Goal: Task Accomplishment & Management: Use online tool/utility

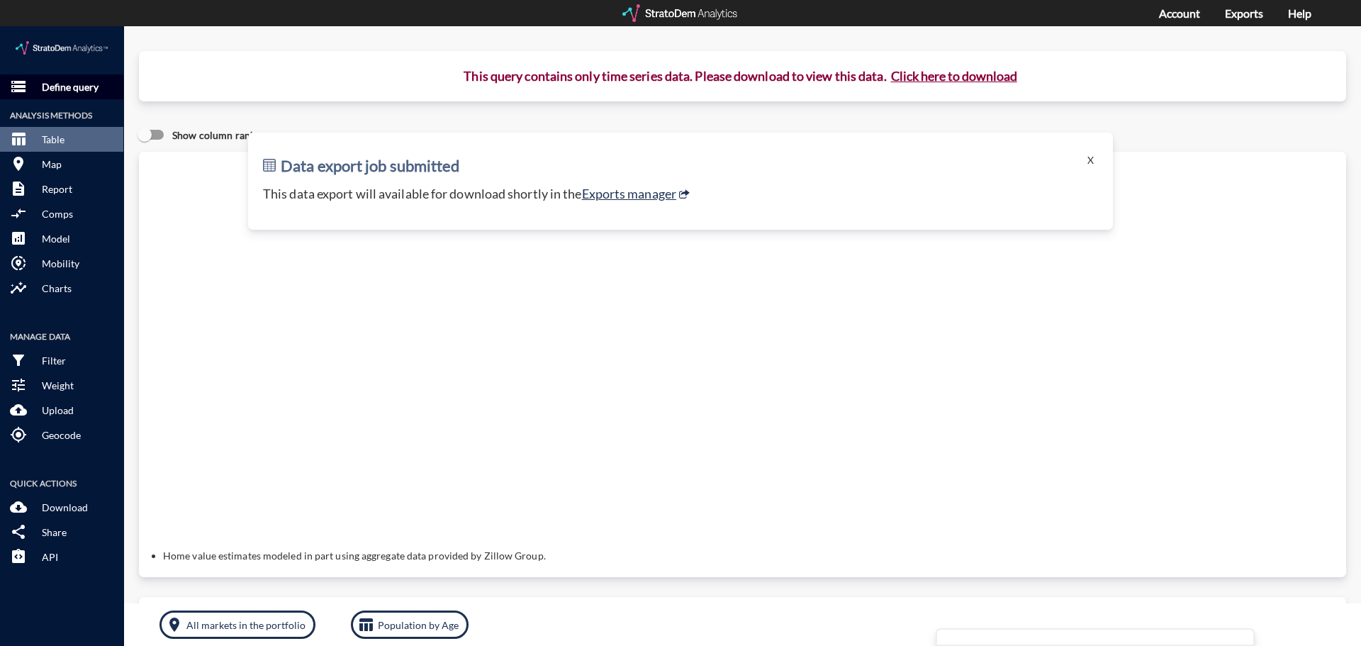
click p "Define query"
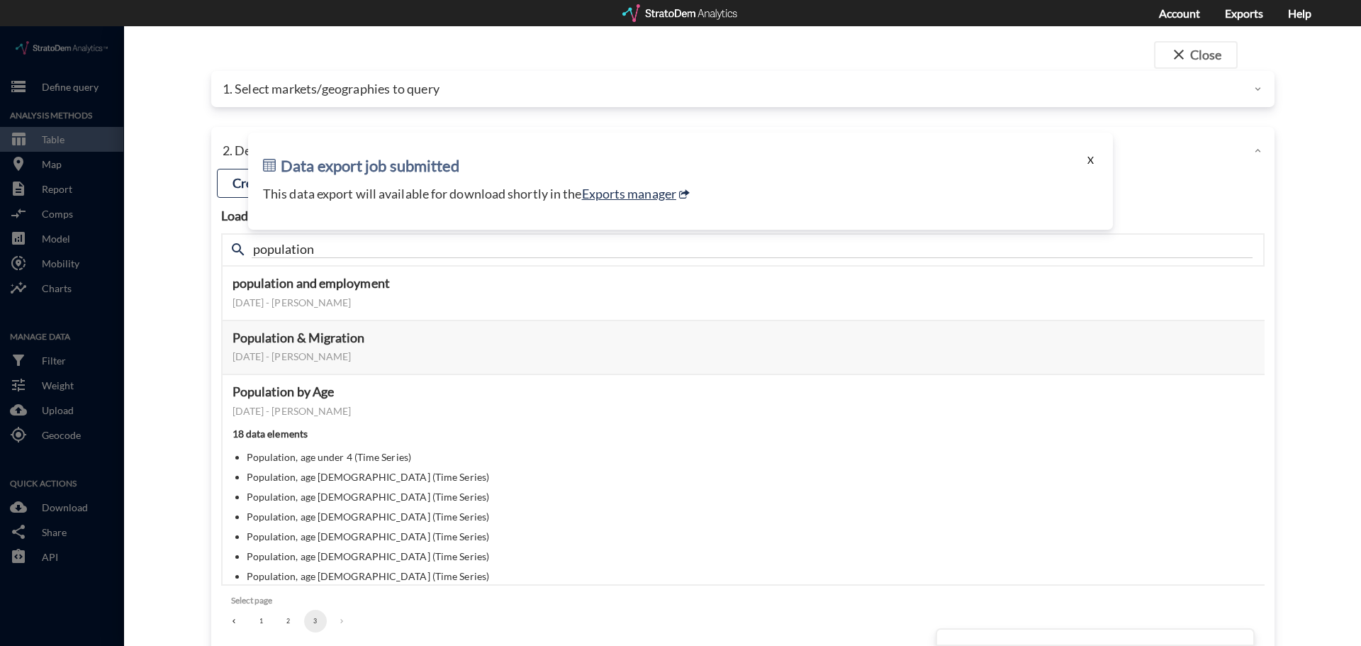
click button "X"
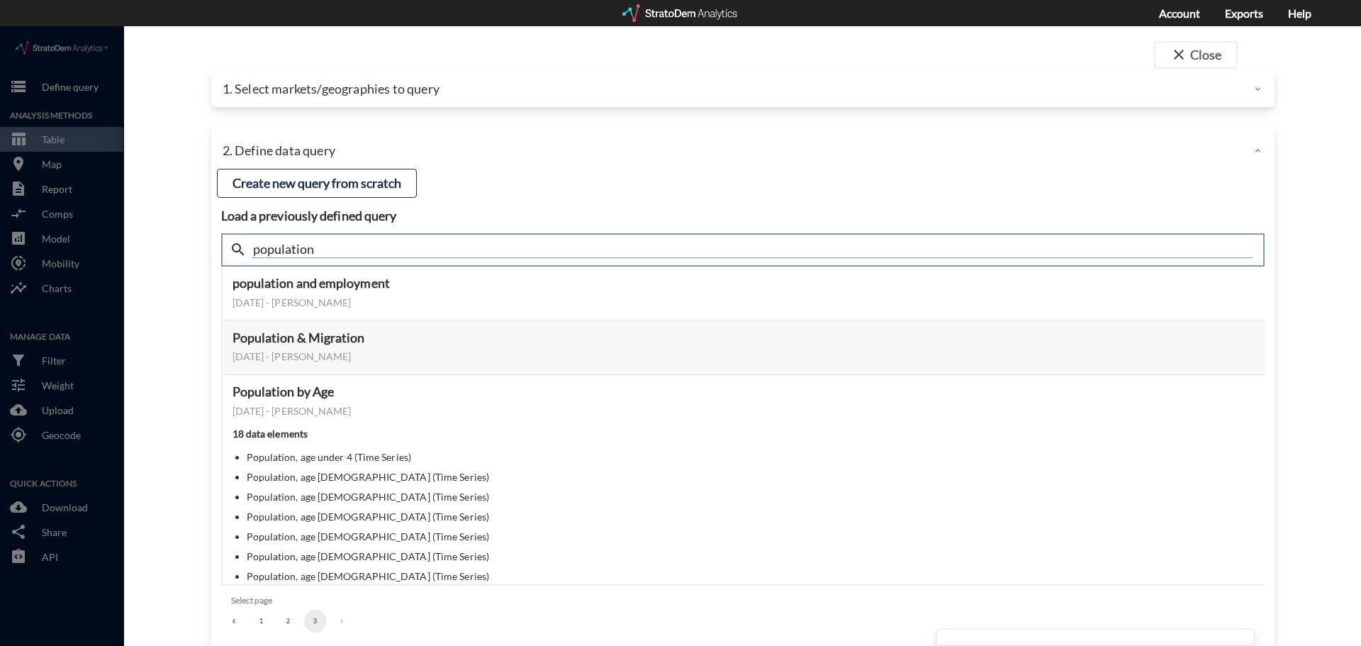
click input "population"
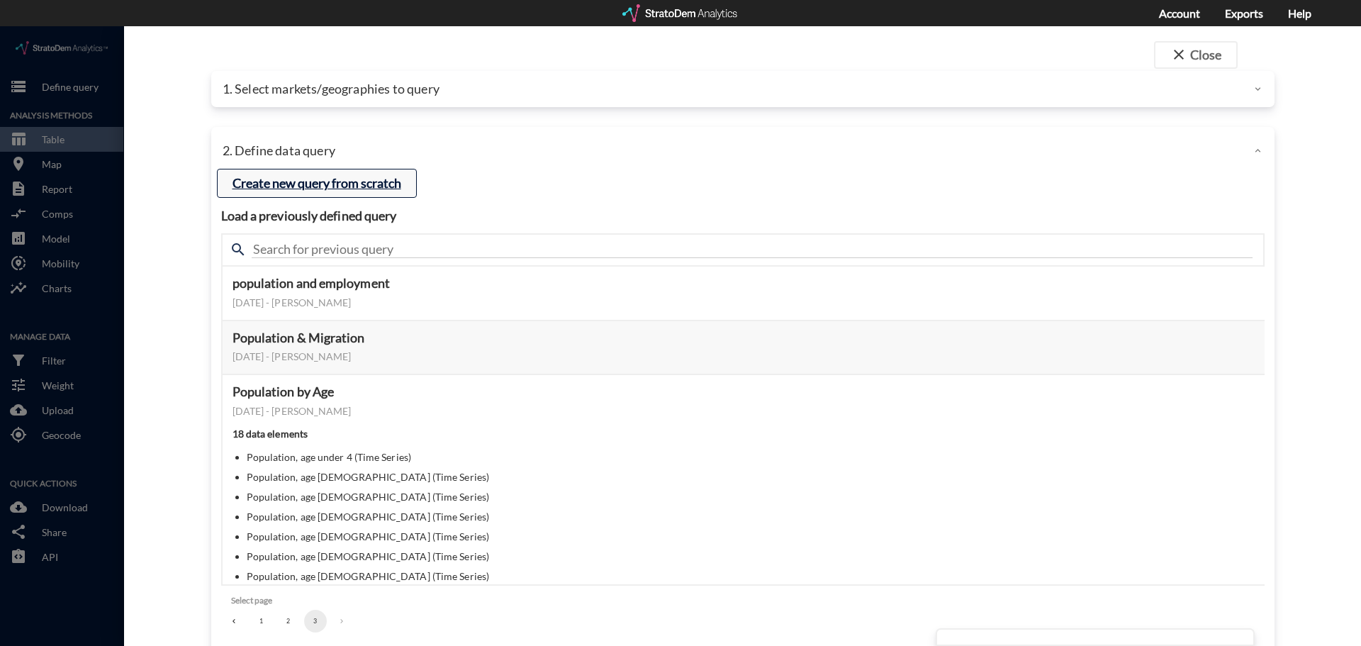
click button "Create new query from scratch"
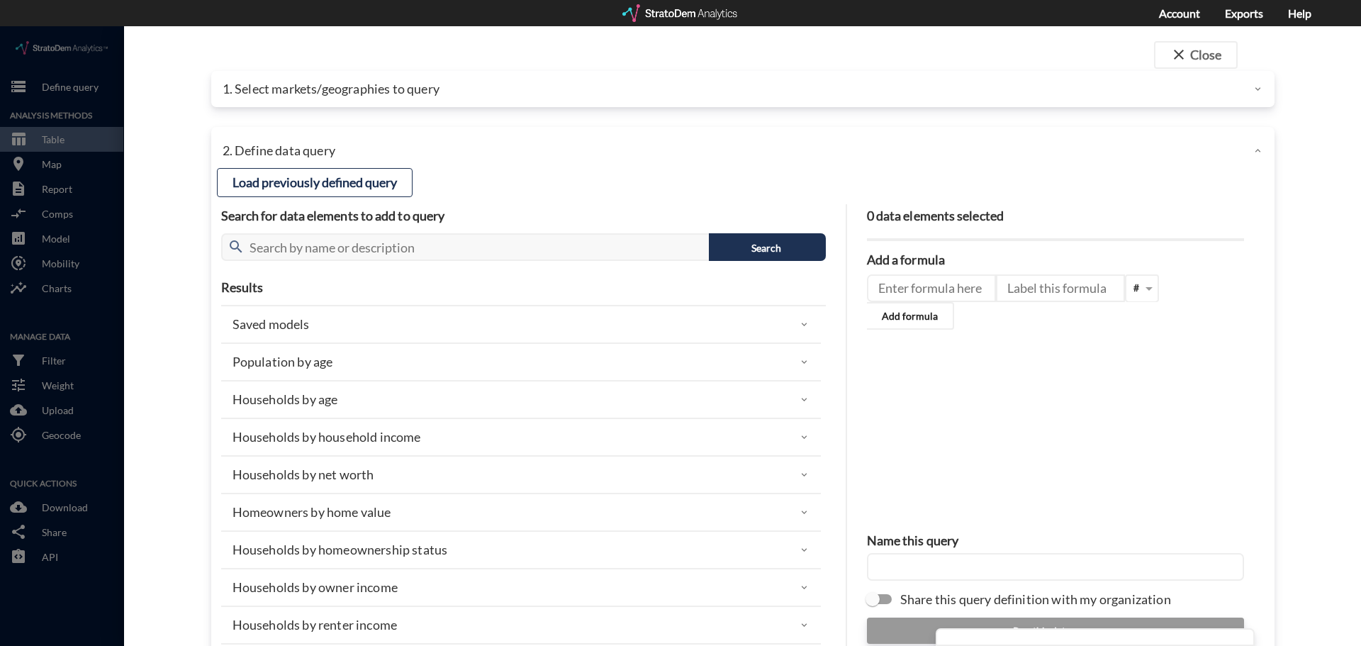
click div "1. Select markets/geographies to query"
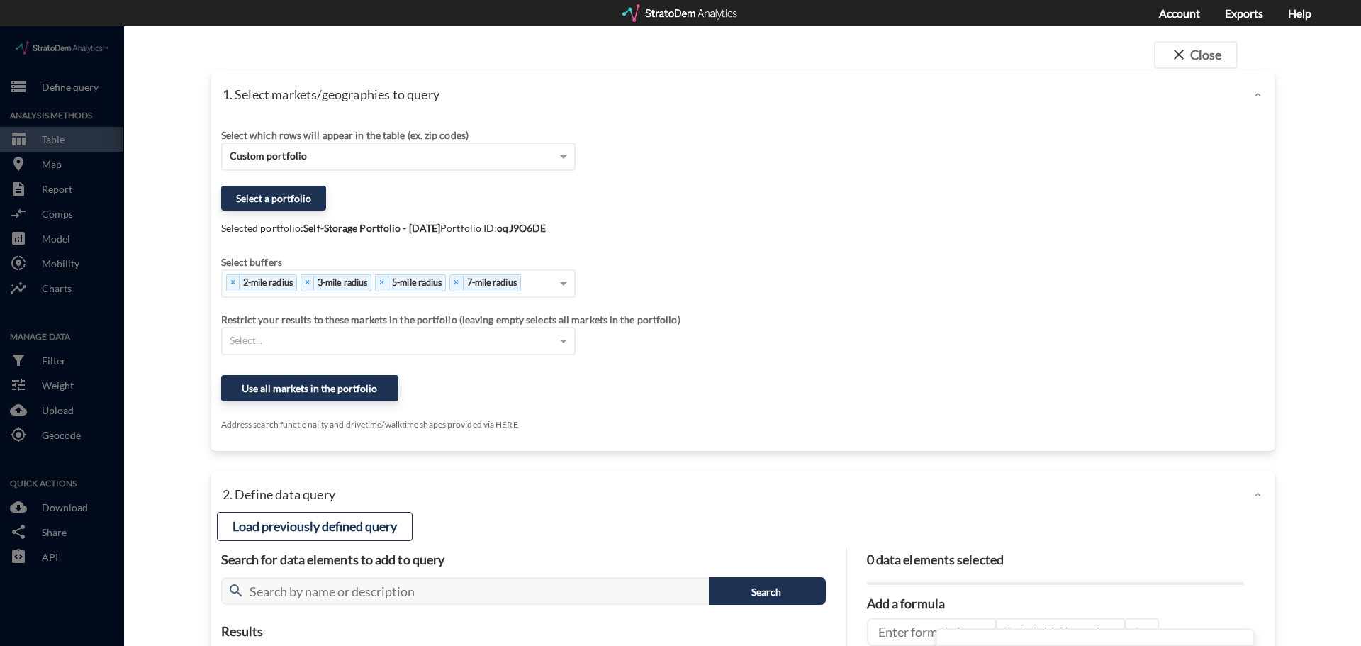
click div "1. Select markets/geographies to query"
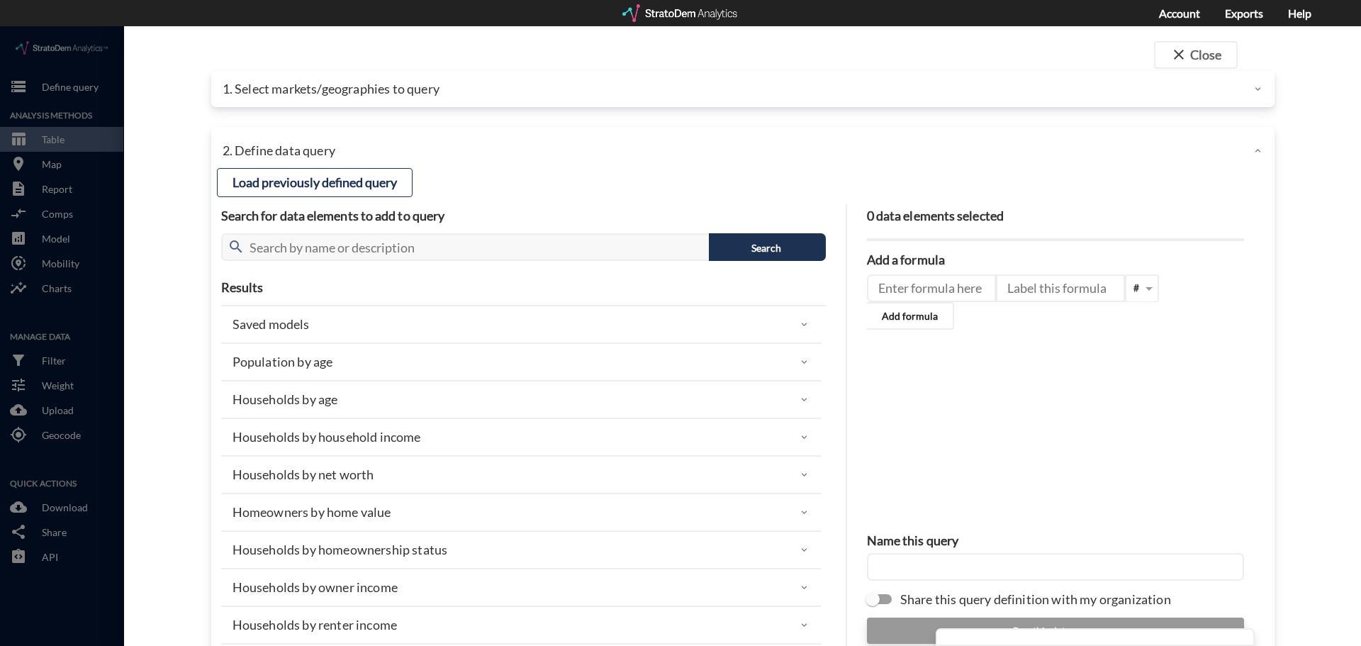
click div "1. Select markets/geographies to query"
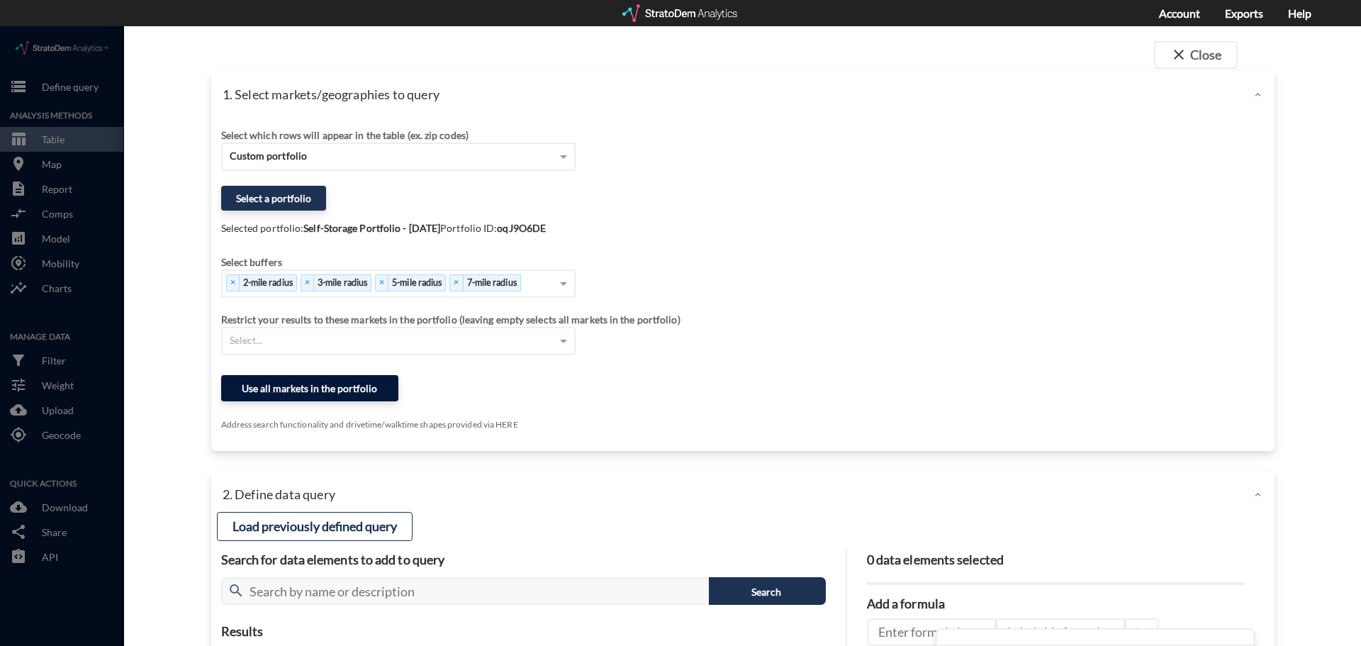
click button "Use all markets in the portfolio"
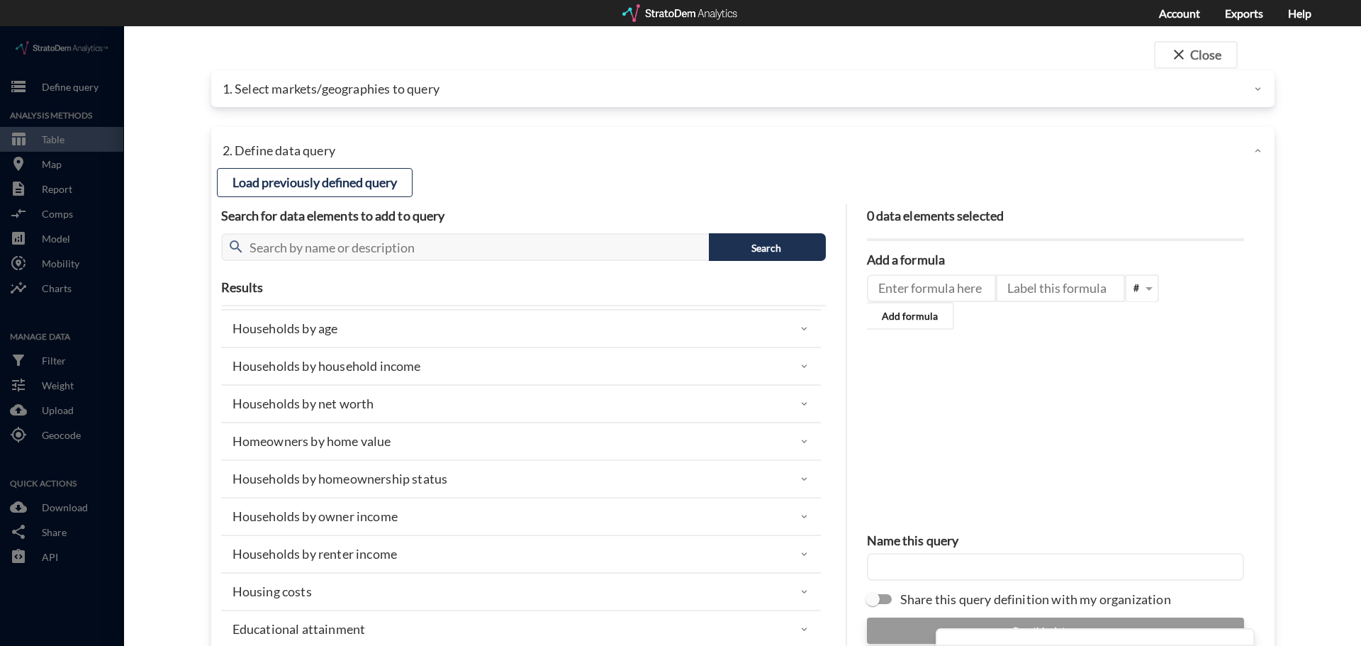
scroll to position [142, 0]
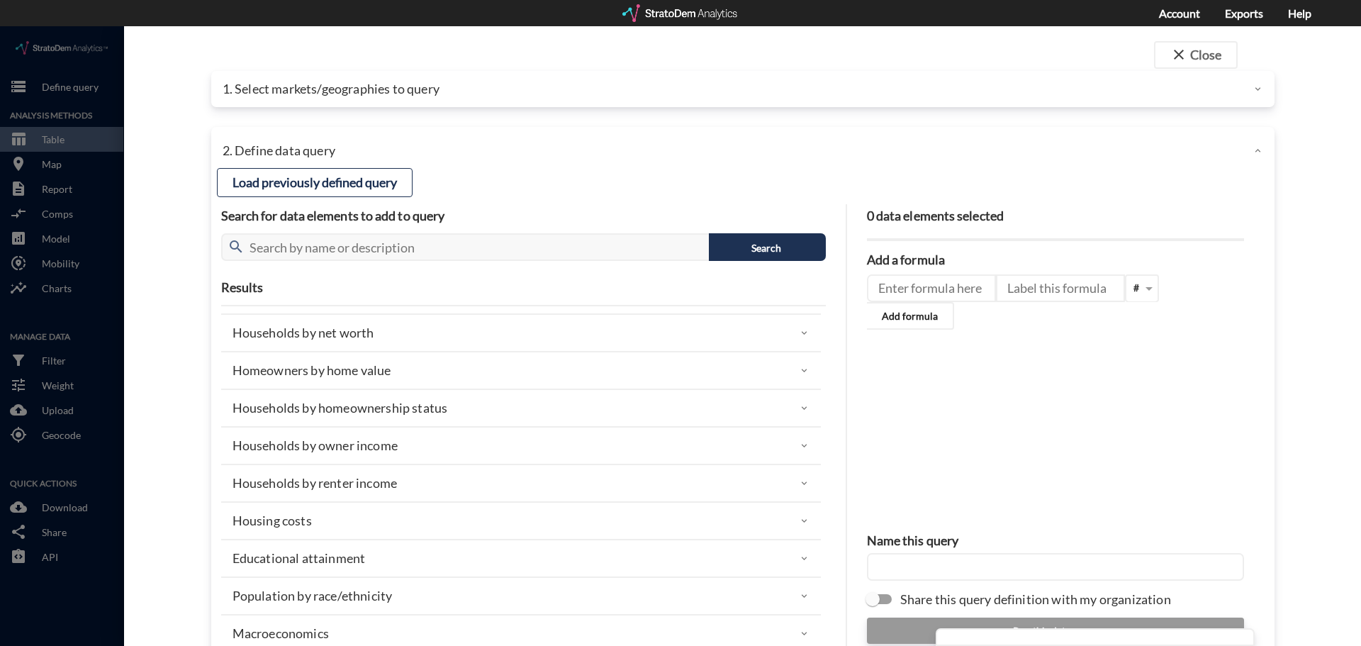
click div "Households by homeownership status"
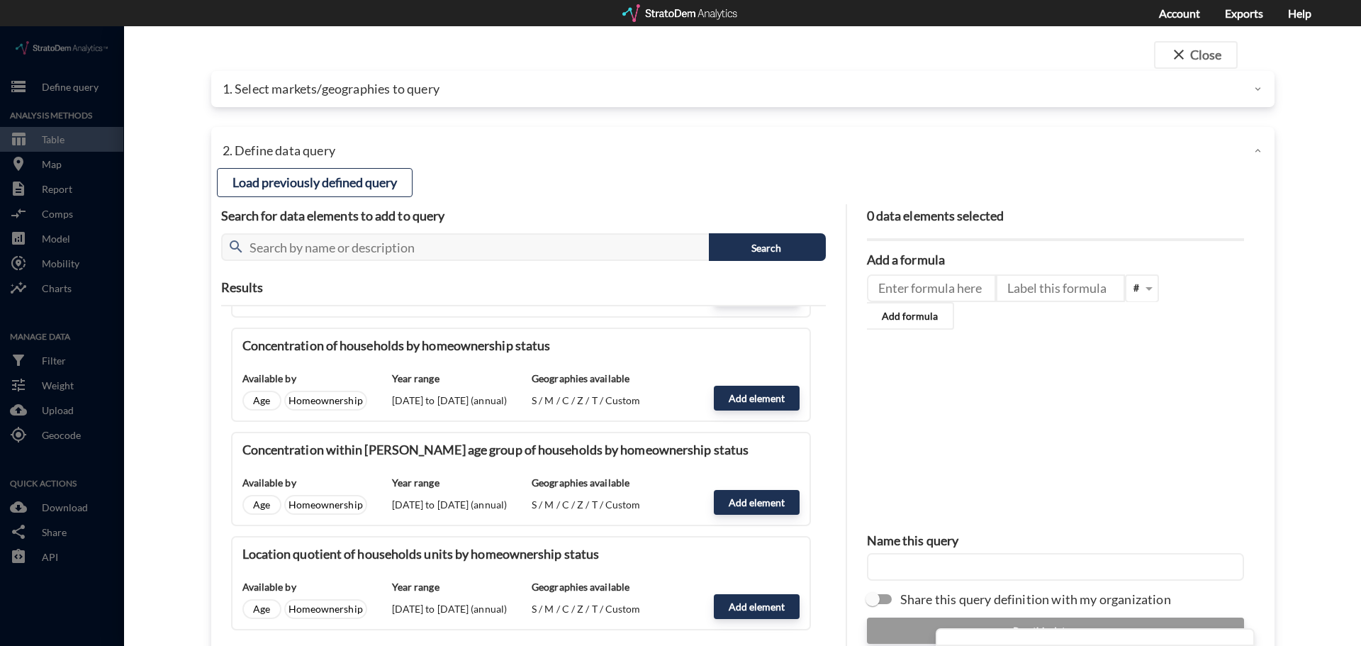
scroll to position [354, 0]
click button "Add element"
type input "HOMEOWNERSHIP_STATUS"
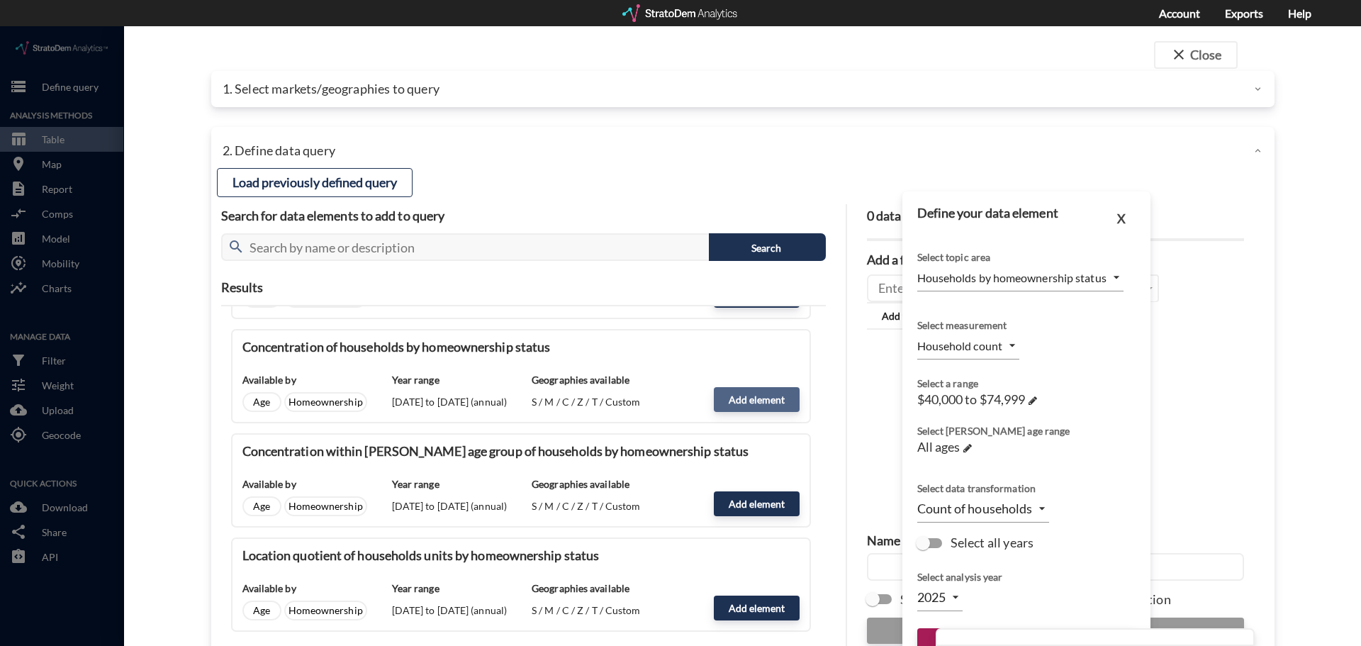
type input "PERCENTAGE_OF_TOTAL_OWNER_RENTER"
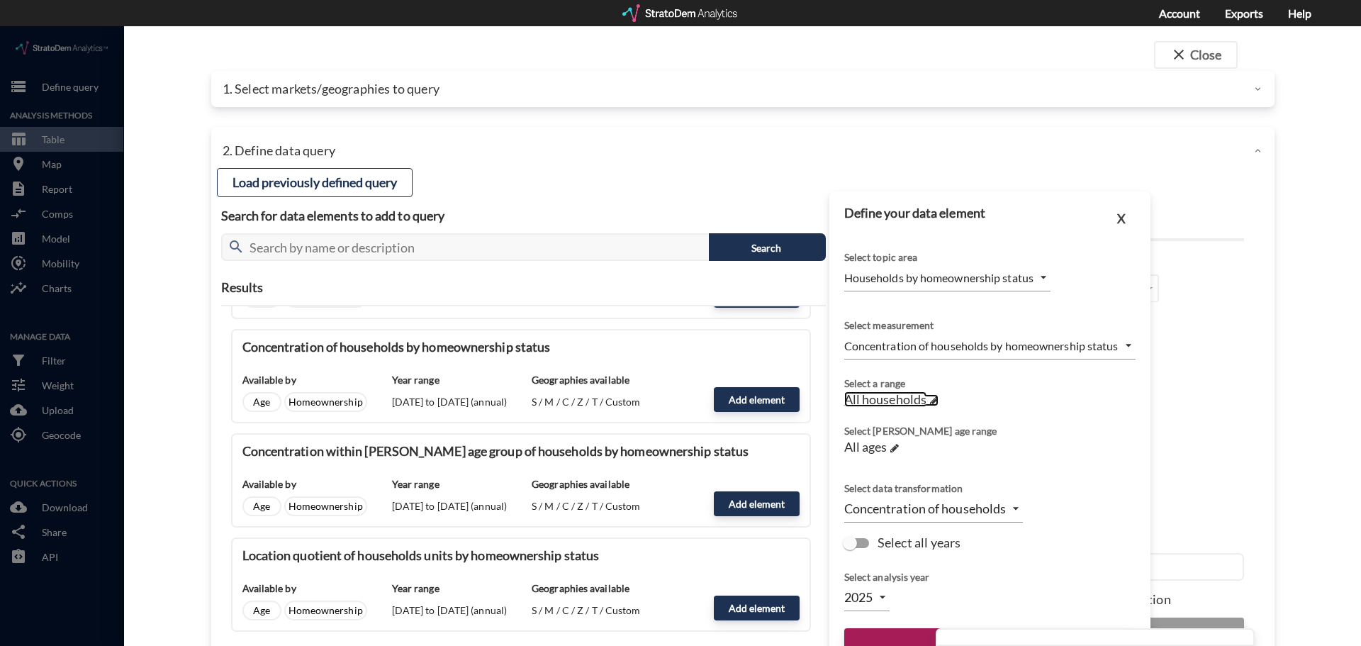
click span "All households"
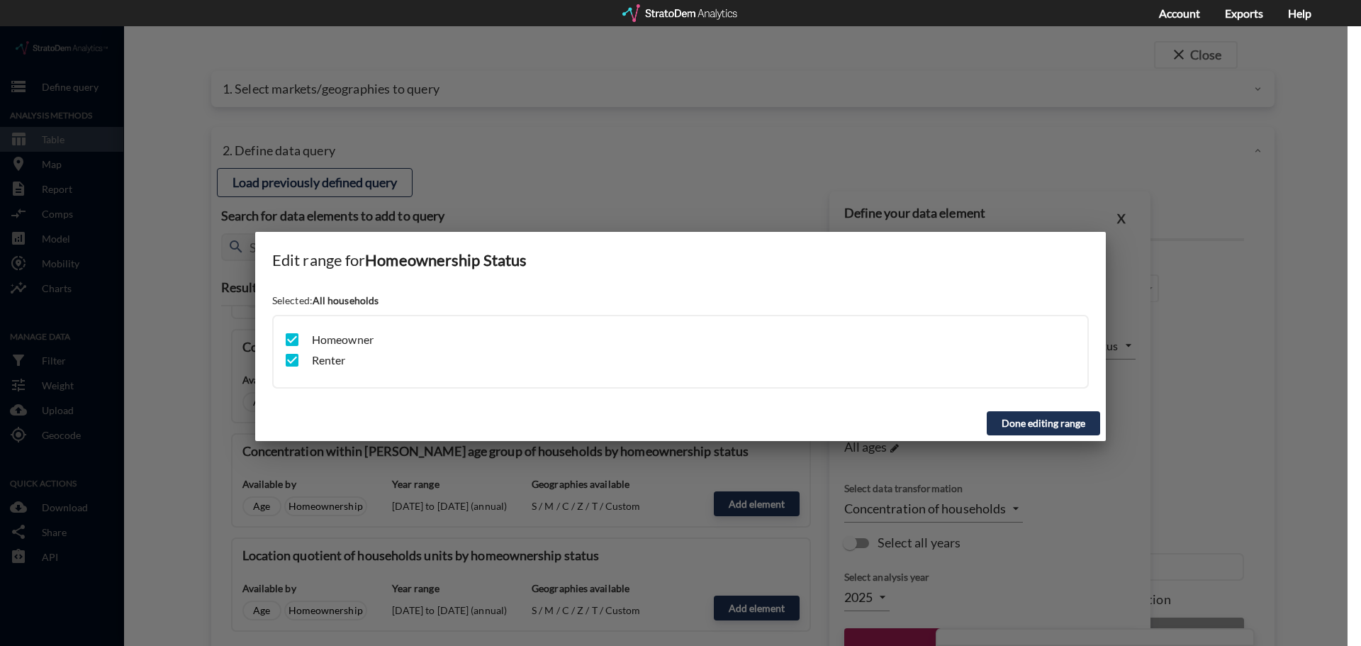
click input "checkbox"
checkbox input "false"
click button "Done editing range"
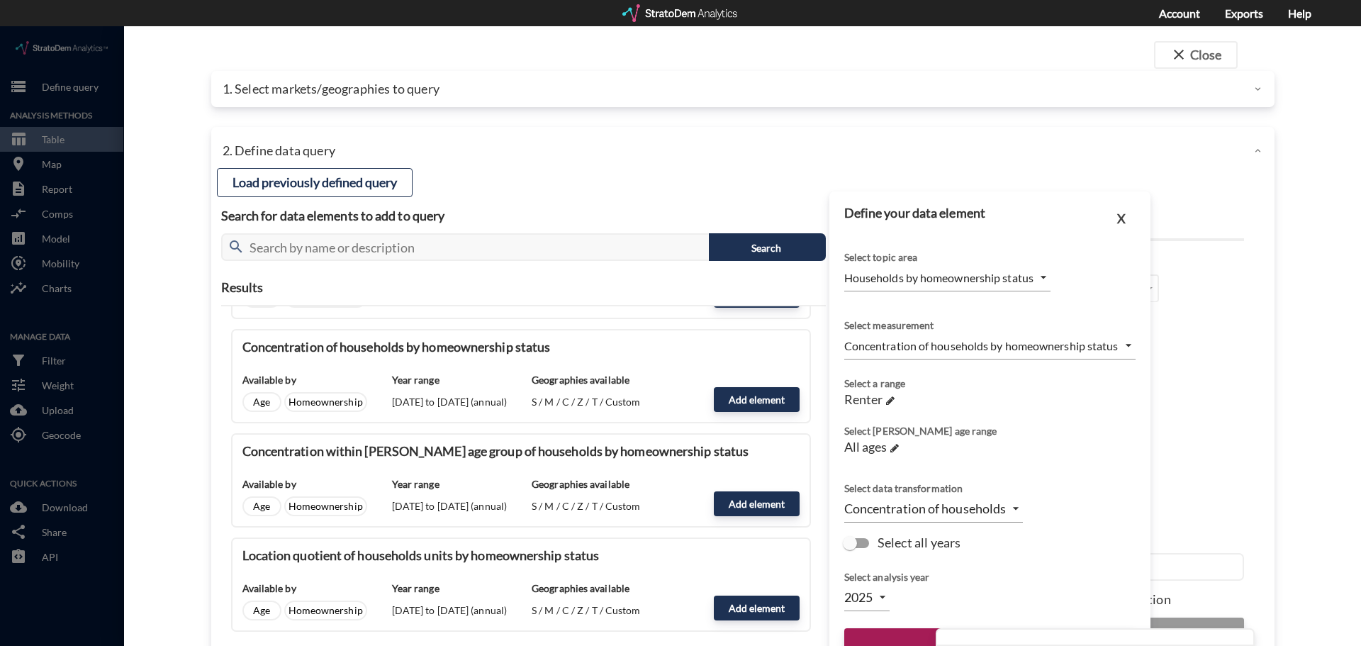
click input "Select all years"
checkbox input "true"
type input "TIME_SERIES_DL"
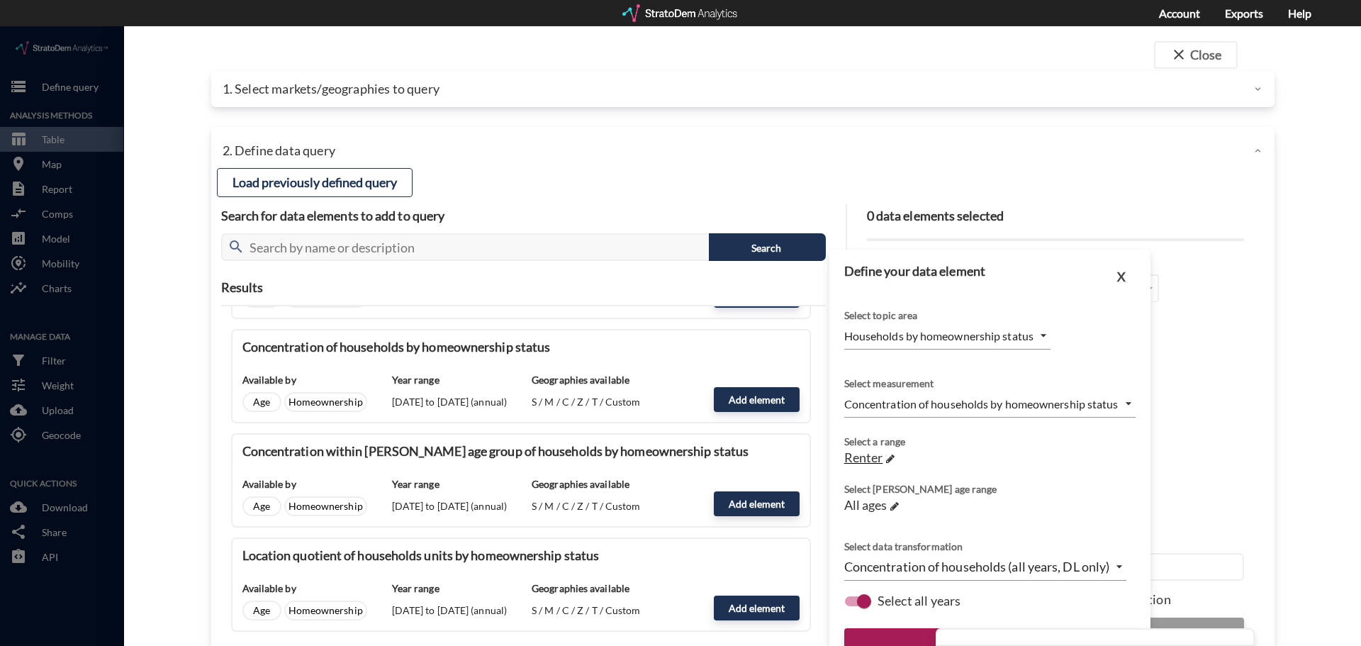
scroll to position [56, 0]
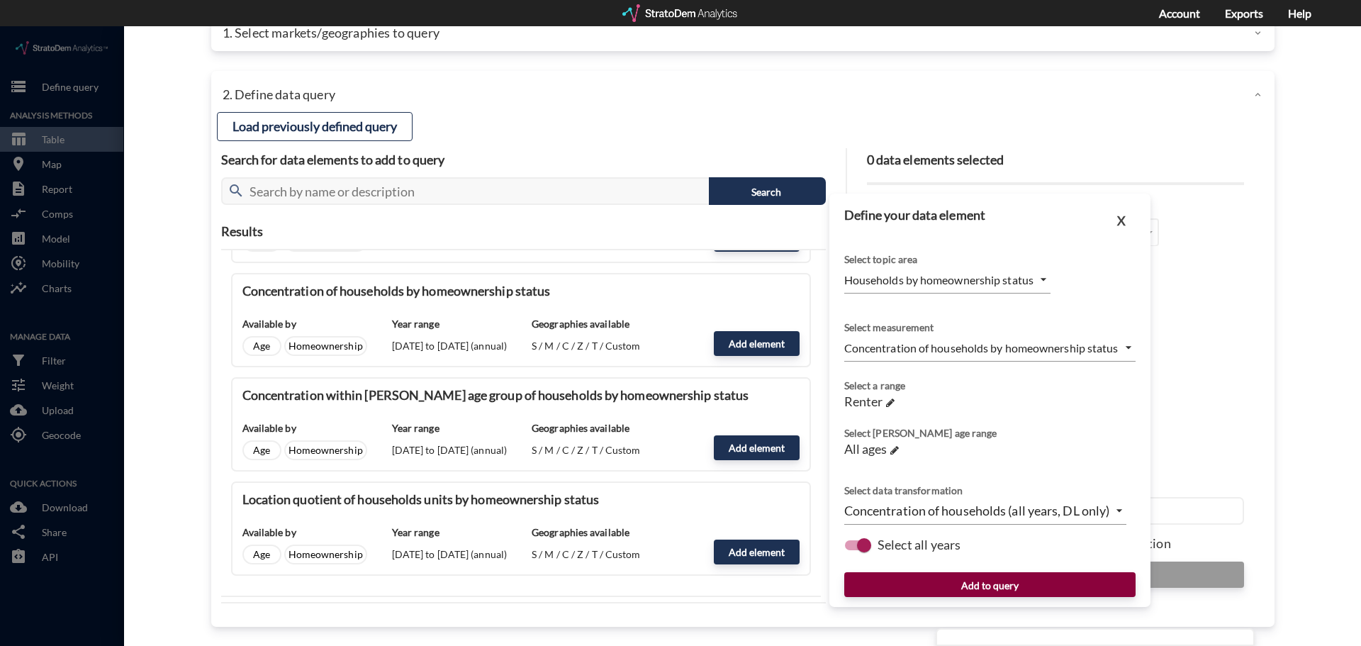
click button "Add to query"
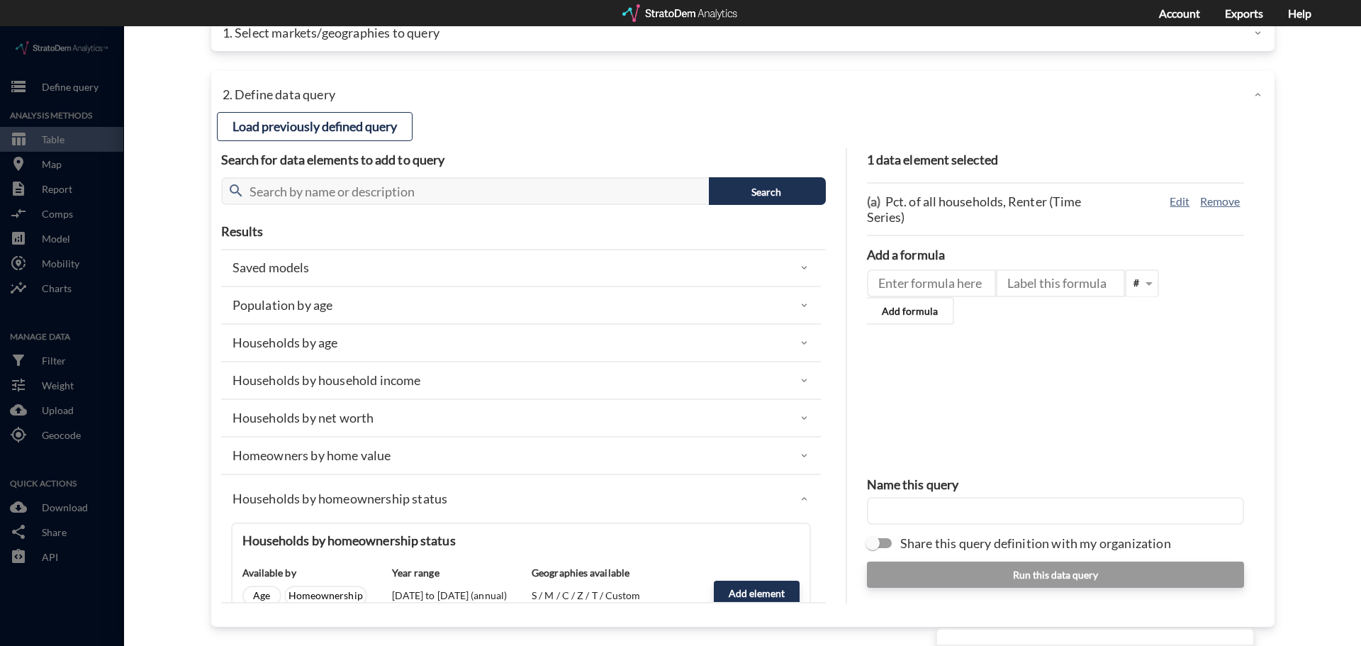
scroll to position [0, 0]
click p "Households by homeownership status"
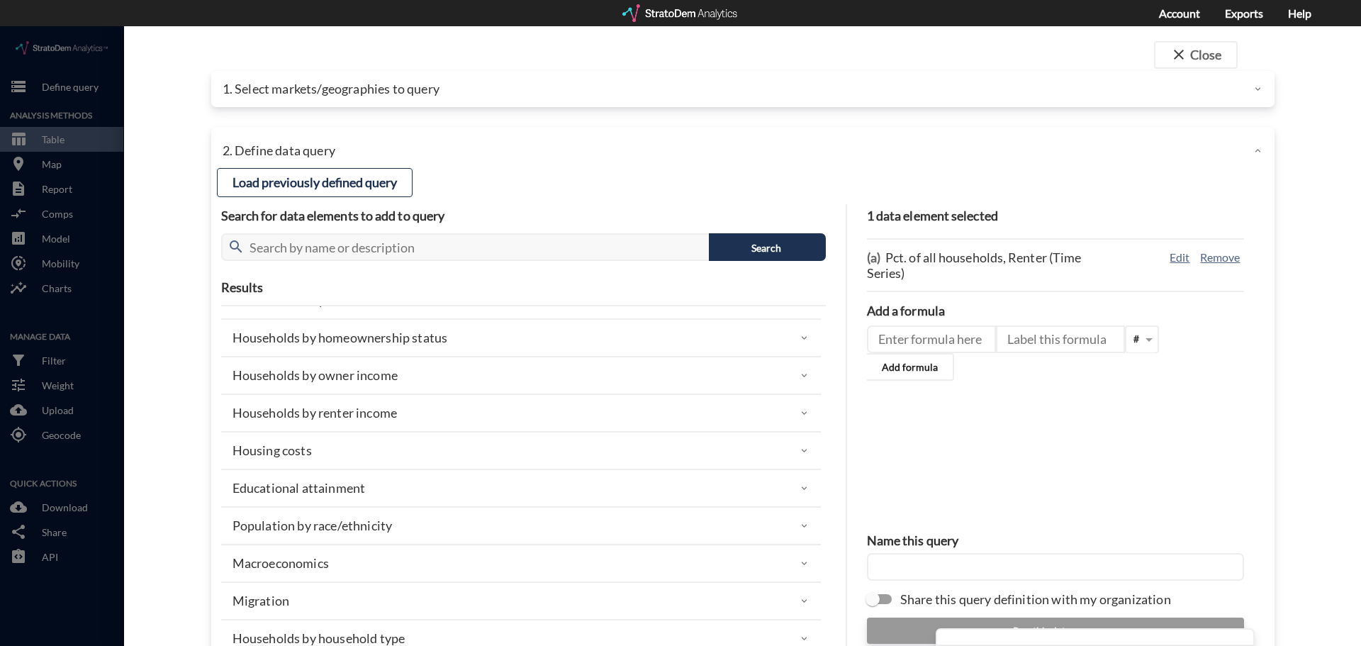
scroll to position [213, 0]
click div "Housing costs"
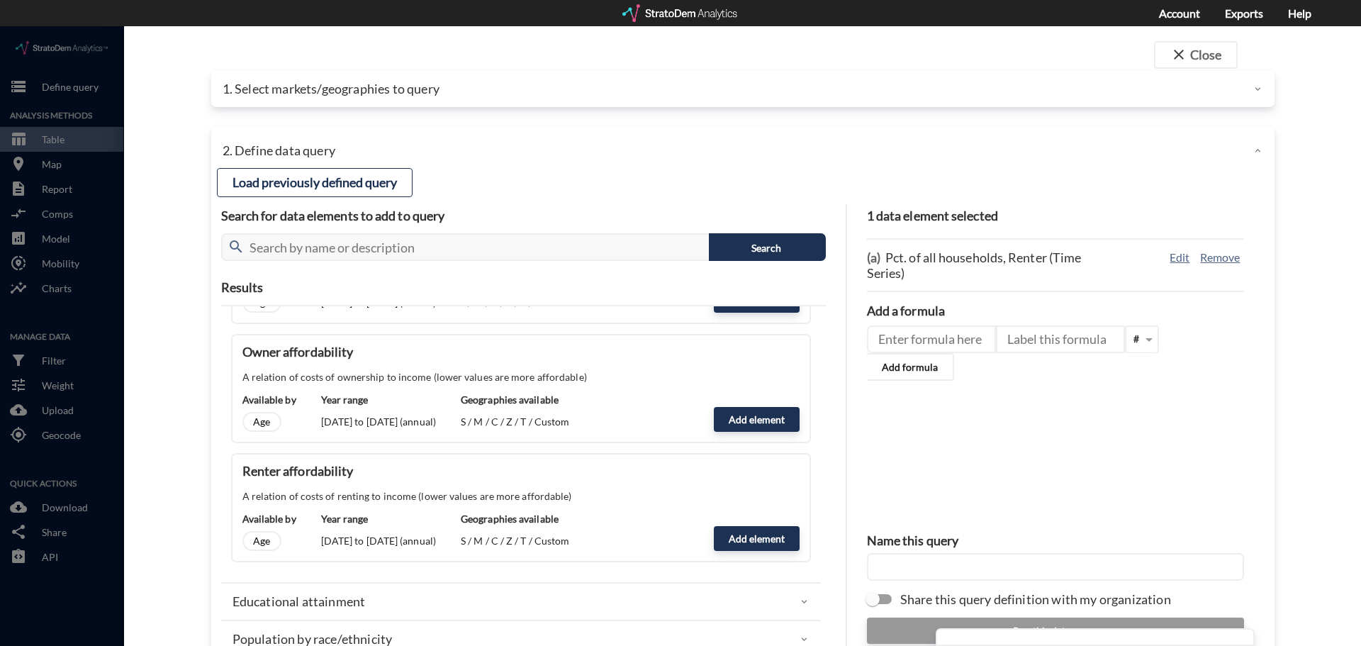
scroll to position [567, 0]
click button "Add element"
type input "HOUSING_COSTS"
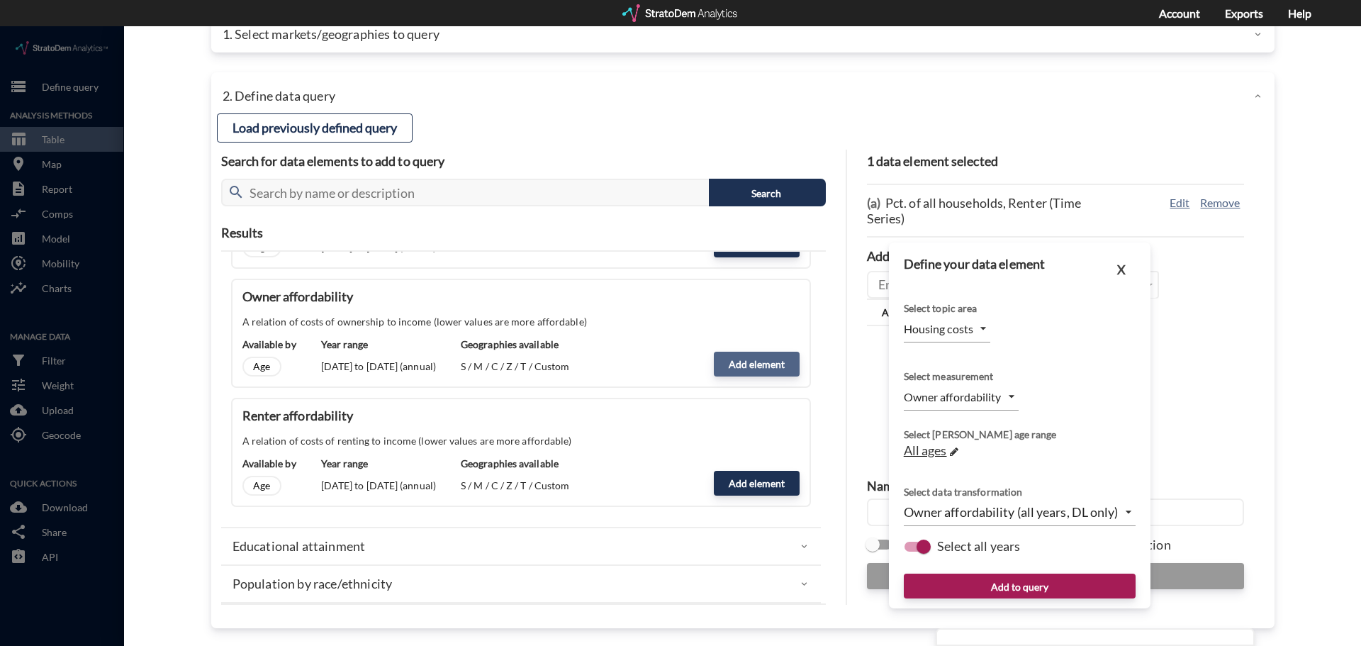
scroll to position [56, 0]
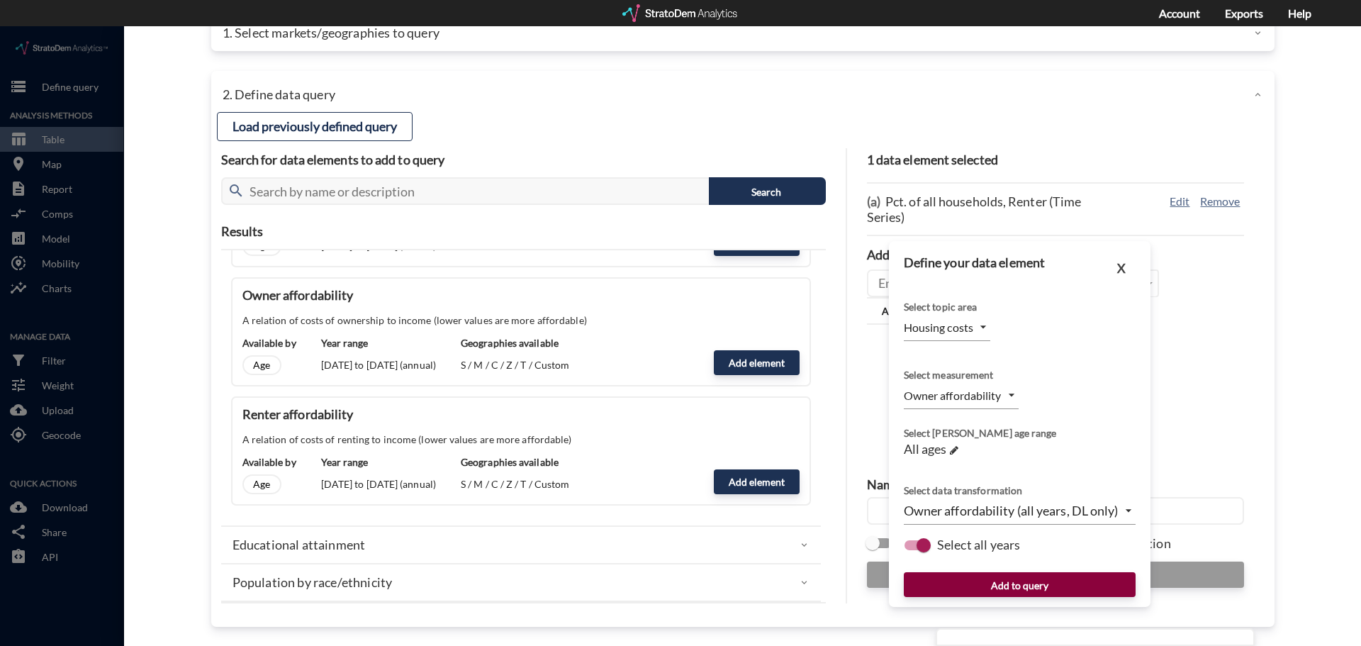
click button "Add to query"
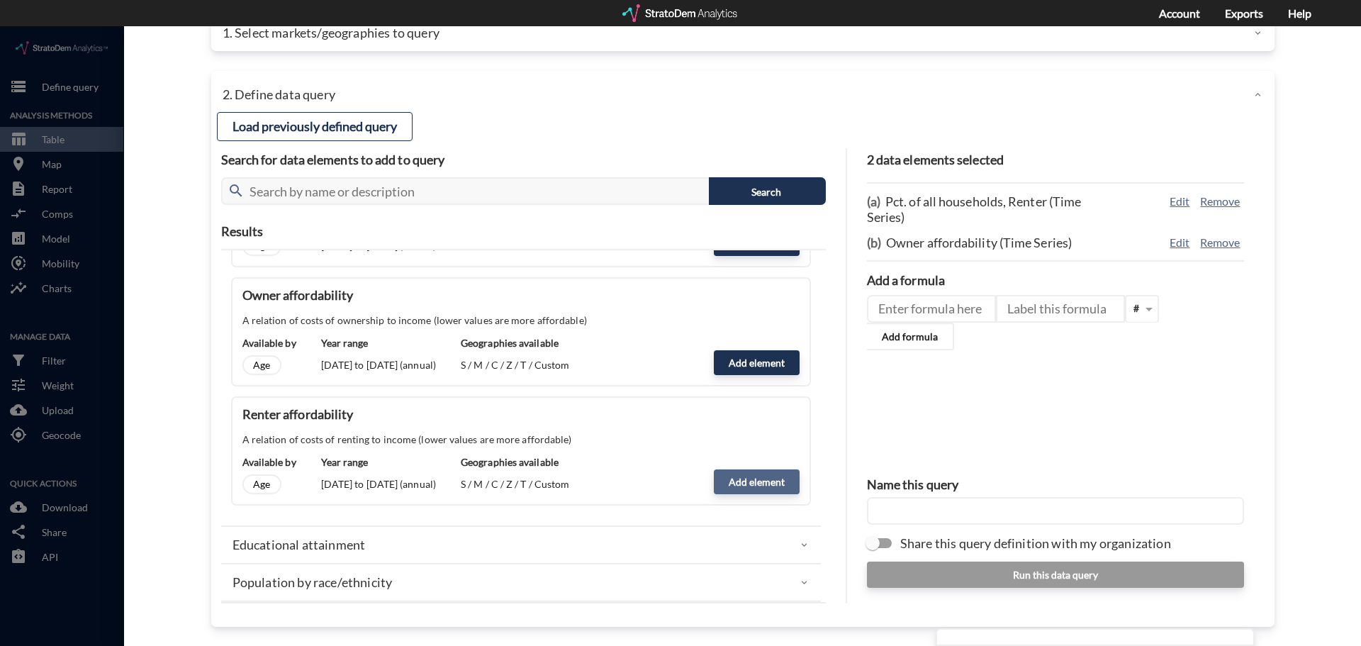
click button "Add element"
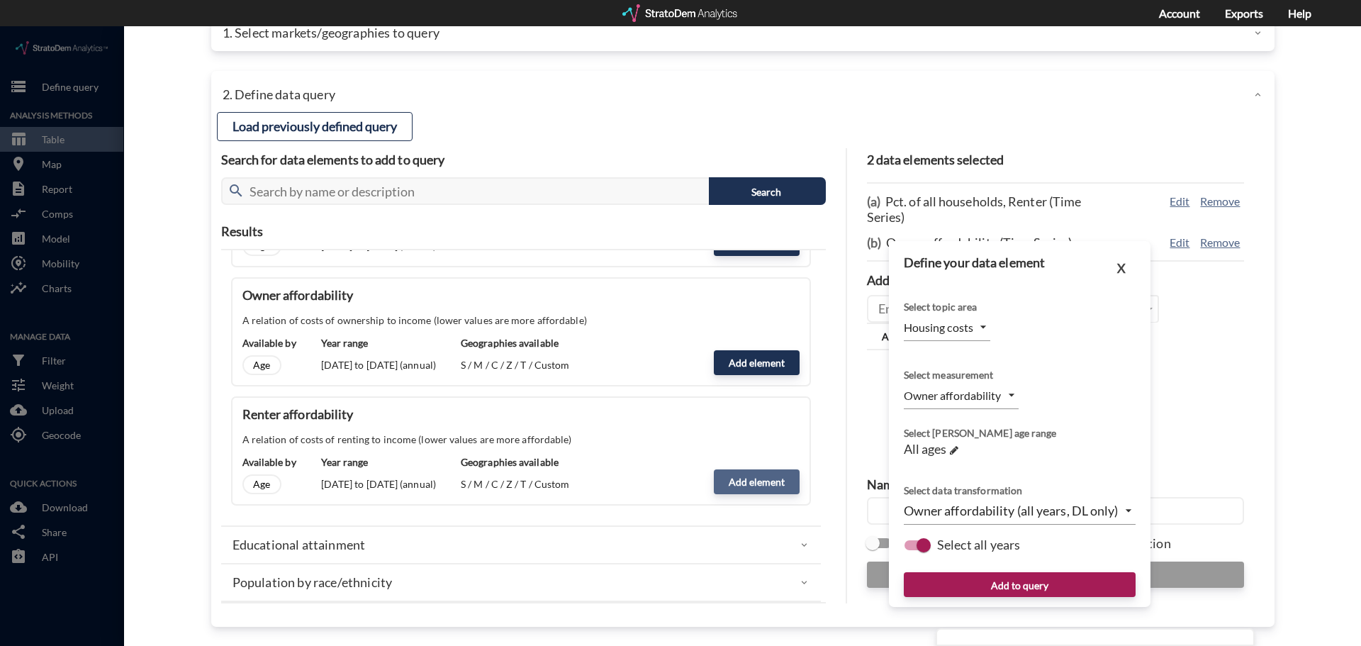
type input "RENTER_AFFORDABILITY"
click button "Add to query"
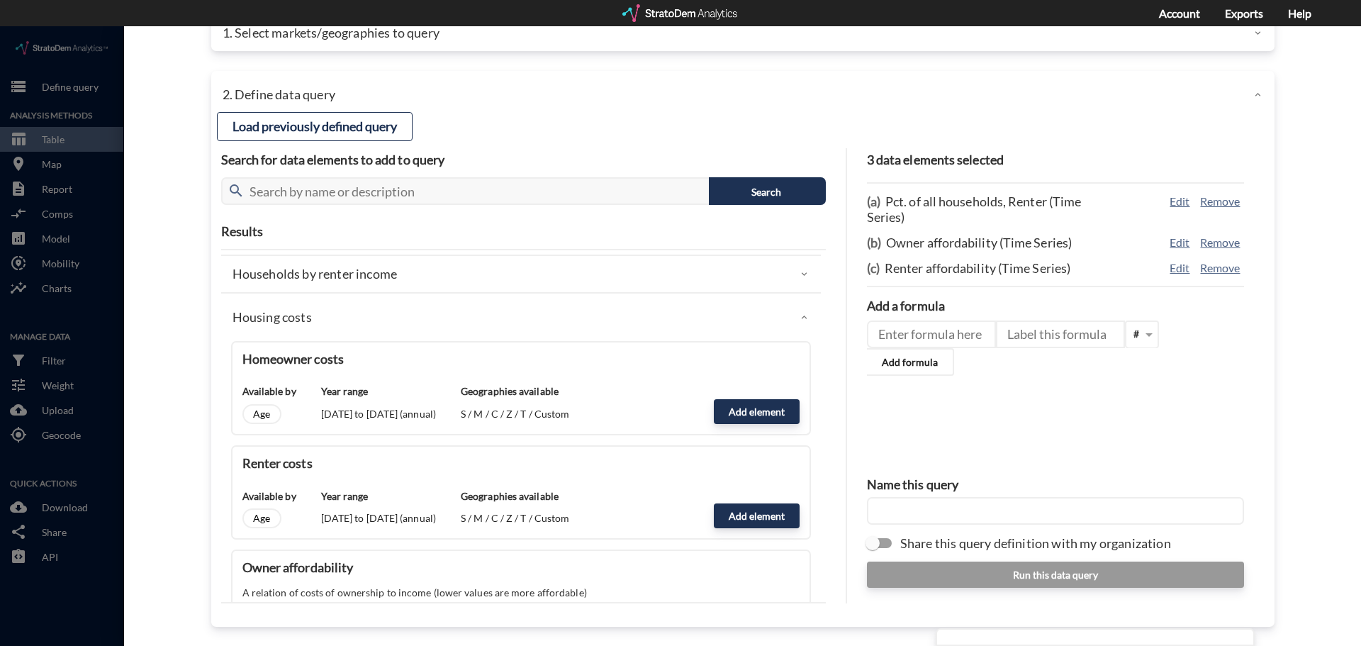
scroll to position [283, 0]
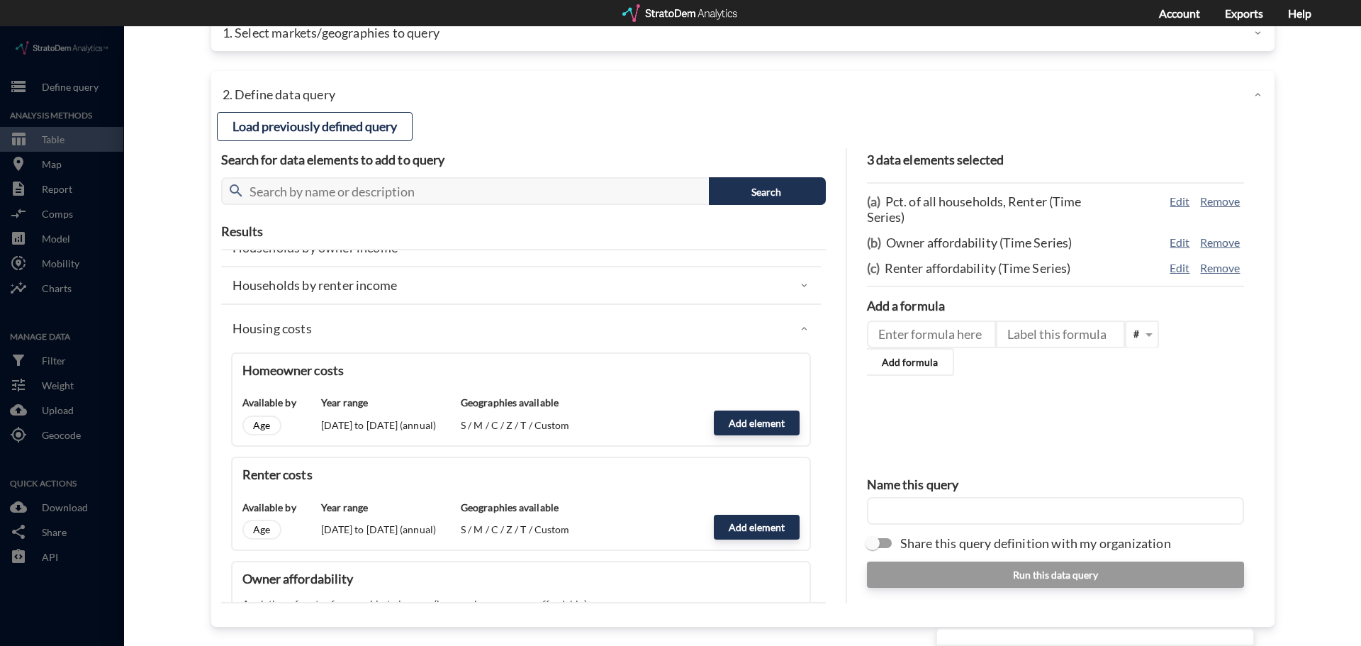
click div "Housing costs"
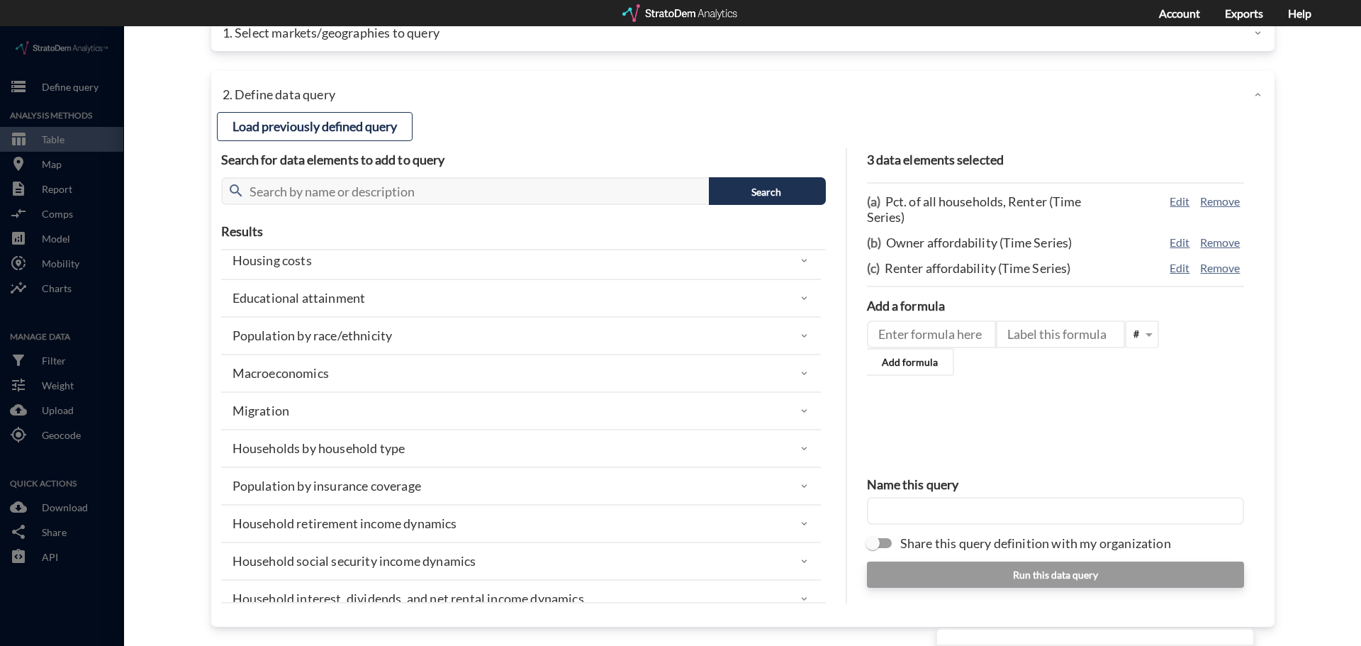
scroll to position [354, 0]
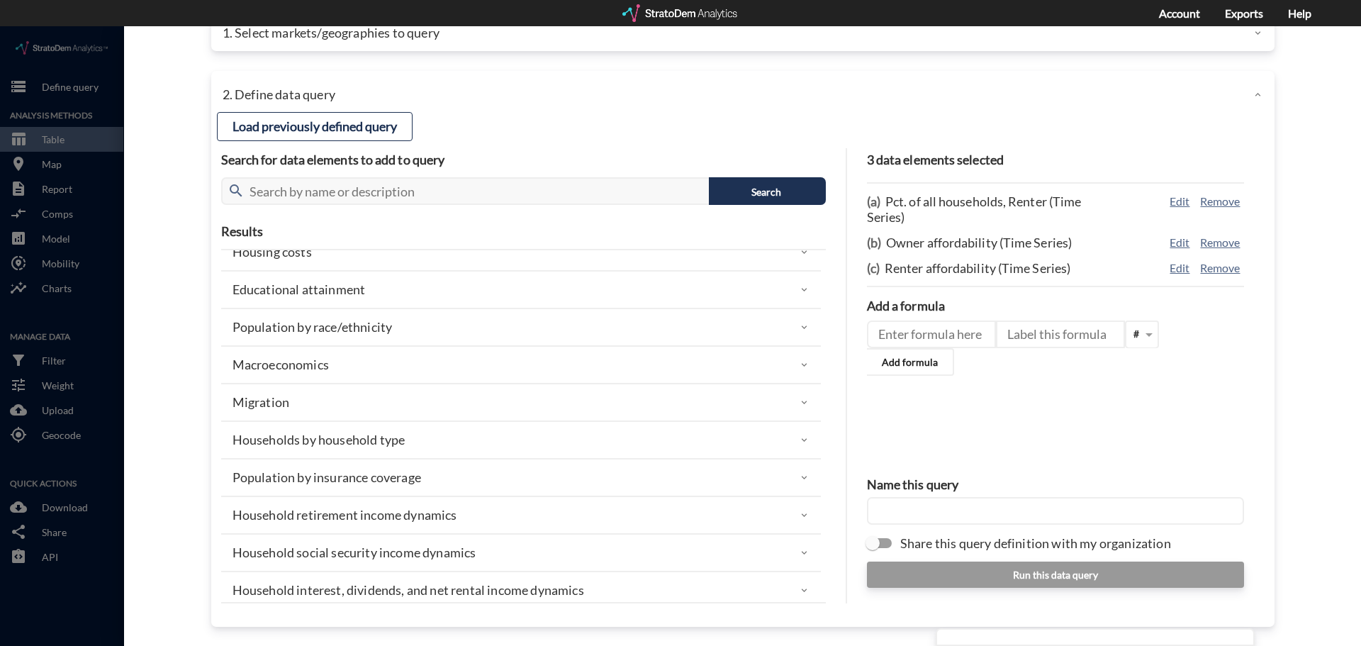
click div "Macroeconomics"
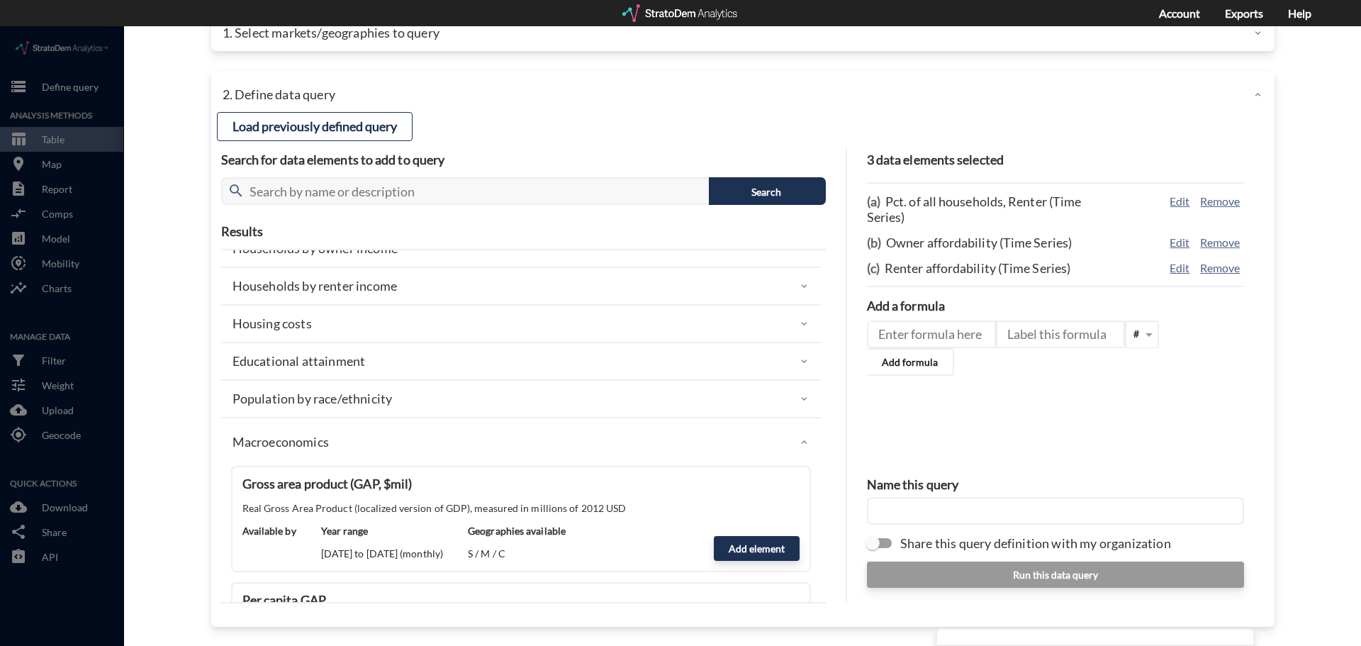
scroll to position [283, 0]
click div "Macroeconomics"
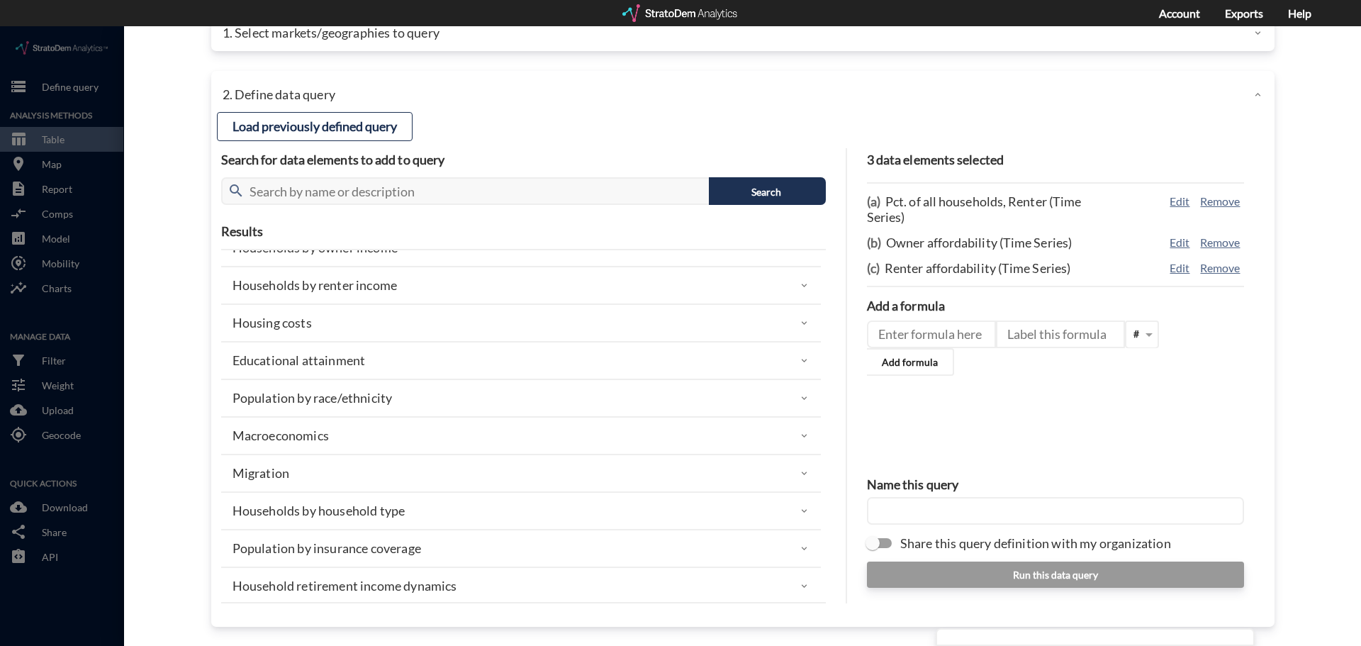
click input "text"
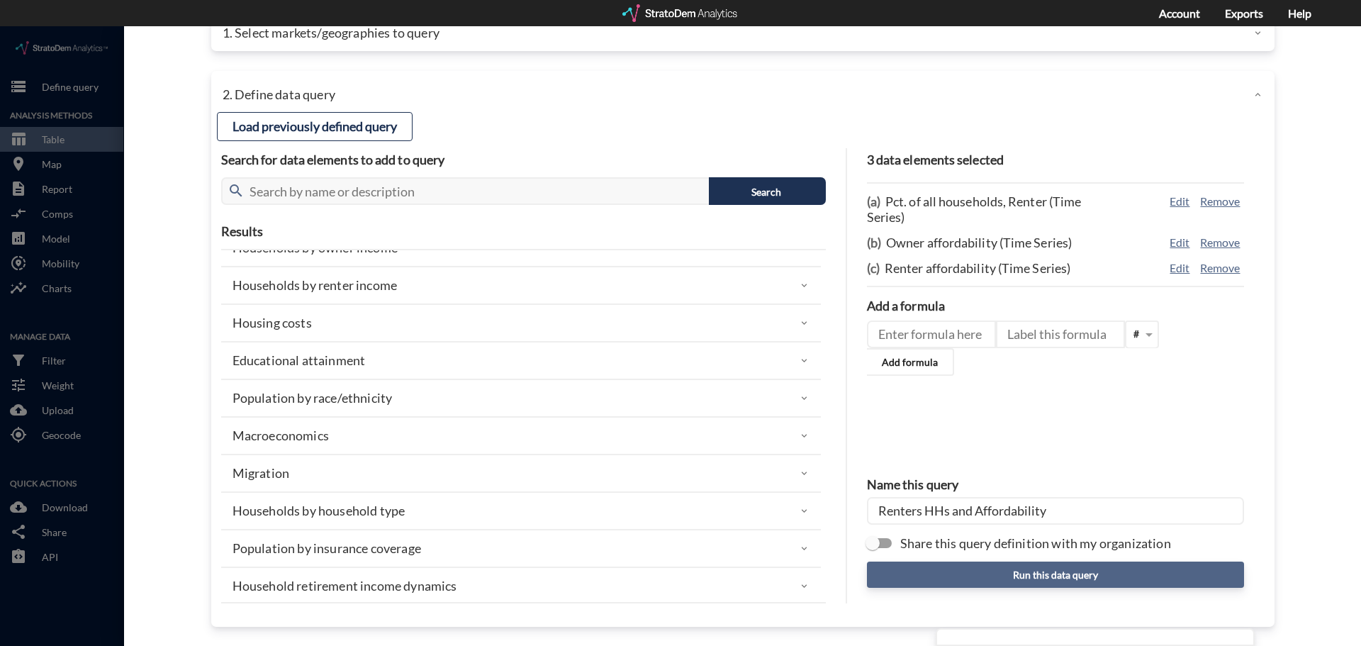
type input "Renters HHs and Affordability"
click button "Run this data query"
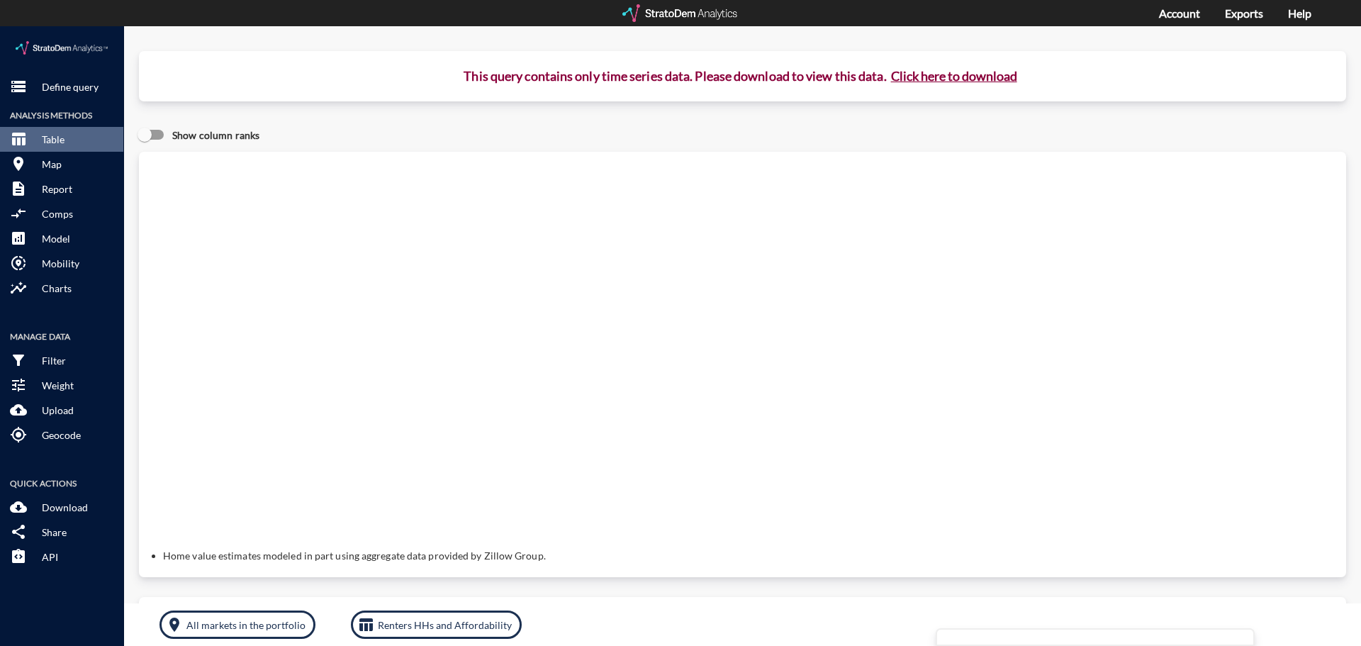
click button "Click here to download"
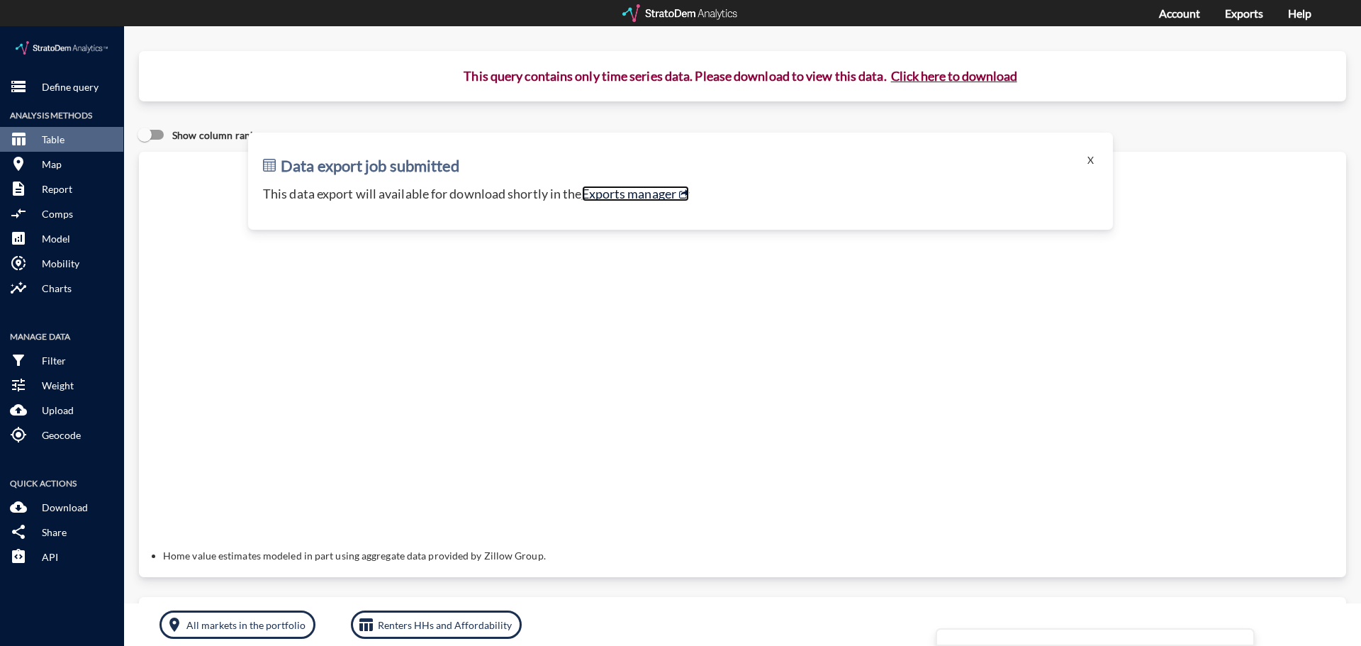
click link "Exports manager"
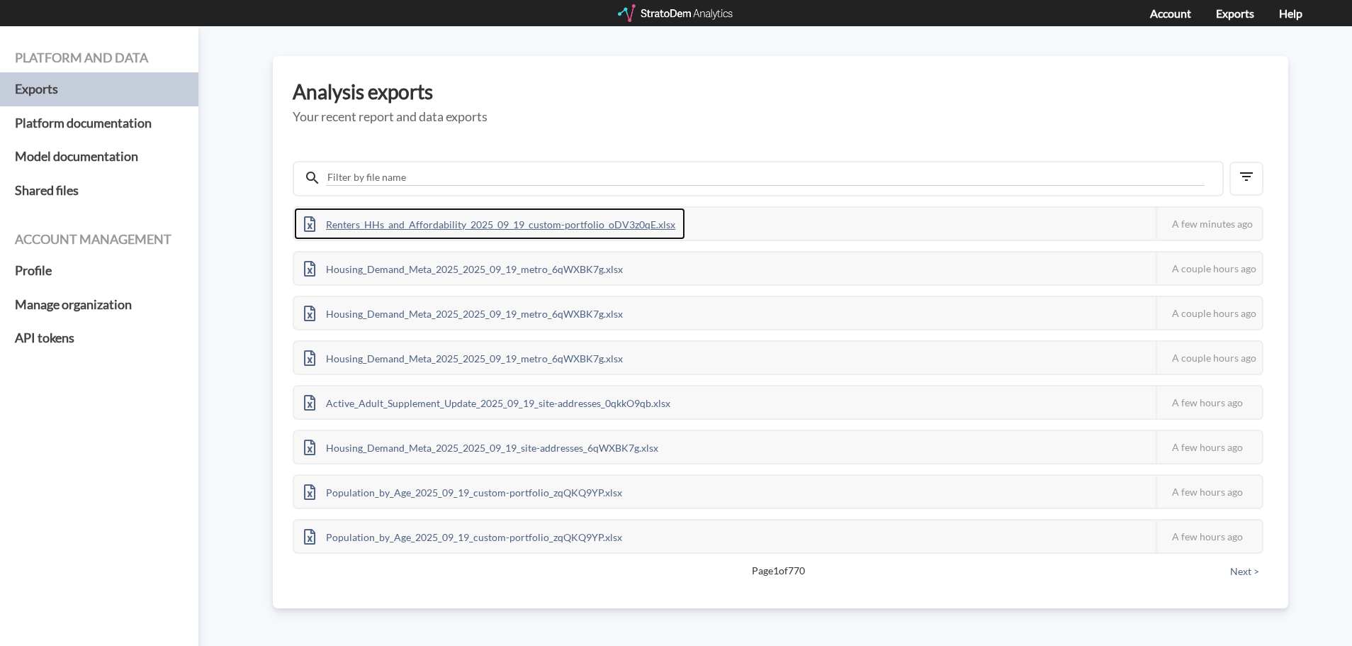
click at [348, 230] on div "Renters_HHs_and_Affordability_2025_09_19_custom-portfolio_oDV3z0qE.xlsx" at bounding box center [489, 224] width 391 height 32
